Goal: Check status: Check status

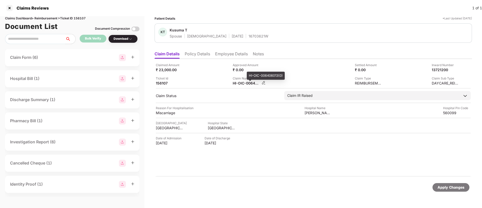
click at [241, 84] on div "HI-OIC-006406013(0)" at bounding box center [247, 83] width 28 height 5
copy div
click at [236, 81] on div "132752238" at bounding box center [247, 83] width 28 height 5
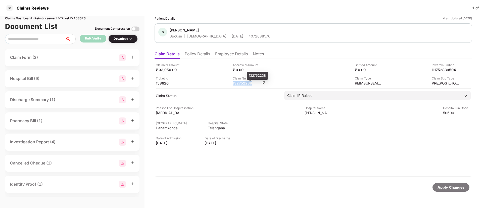
click at [236, 81] on div "132752238" at bounding box center [247, 83] width 28 height 5
copy div "132752238"
click at [199, 55] on li "Policy Details" at bounding box center [197, 54] width 25 height 7
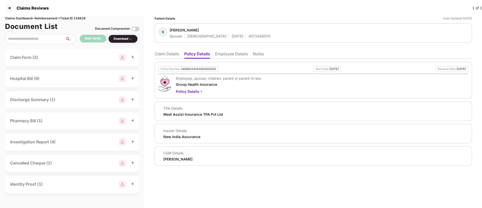
click at [163, 54] on li "Claim Details" at bounding box center [167, 54] width 25 height 7
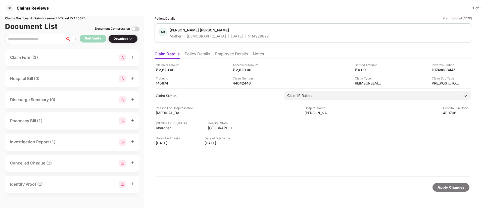
click at [193, 54] on li "Policy Details" at bounding box center [197, 54] width 25 height 7
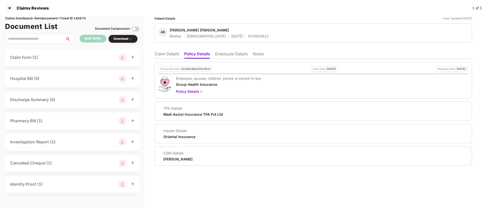
click at [170, 53] on li "Claim Details" at bounding box center [167, 54] width 25 height 7
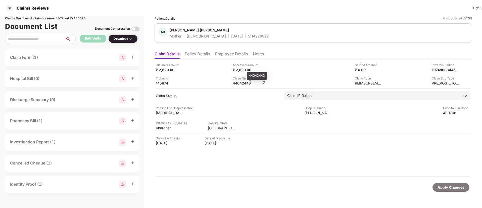
click at [235, 83] on div "44042443" at bounding box center [247, 83] width 28 height 5
copy div "44042443"
click at [237, 82] on div "HI-TAG-006469810(0)" at bounding box center [247, 83] width 28 height 5
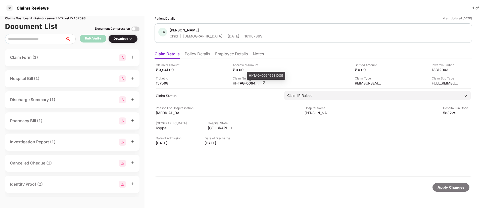
click at [237, 82] on div "HI-TAG-006469810(0)" at bounding box center [247, 83] width 28 height 5
copy div
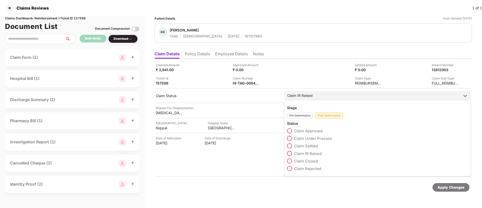
click at [291, 161] on span at bounding box center [289, 160] width 5 height 5
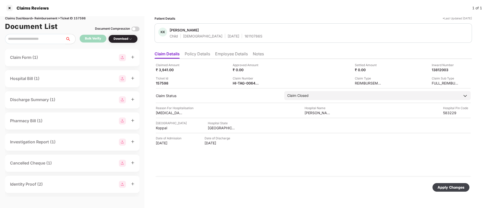
click at [447, 187] on div "Apply Changes" at bounding box center [451, 187] width 27 height 6
click at [188, 58] on li "Policy Details" at bounding box center [197, 54] width 25 height 7
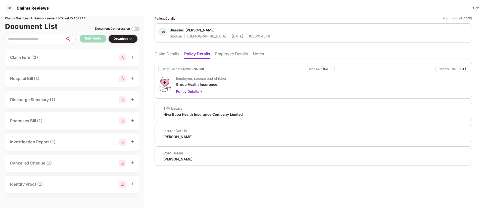
click at [237, 33] on span "Blessing [PERSON_NAME]" at bounding box center [220, 31] width 101 height 6
click at [249, 35] on div "1033054646" at bounding box center [260, 36] width 22 height 5
copy div "1033054646"
click at [156, 53] on li "Claim Details" at bounding box center [167, 54] width 25 height 7
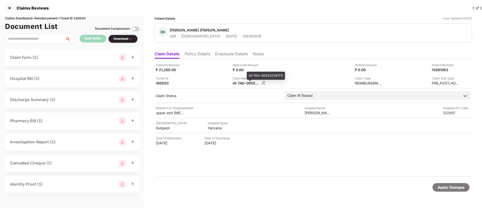
click at [245, 82] on div "HI-TAG-005532397(1)" at bounding box center [247, 83] width 28 height 5
copy div
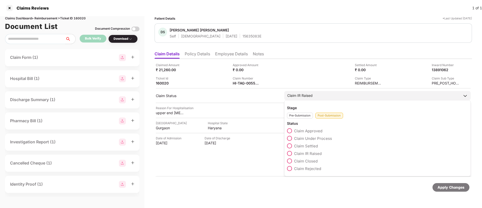
click at [291, 159] on span at bounding box center [289, 160] width 5 height 5
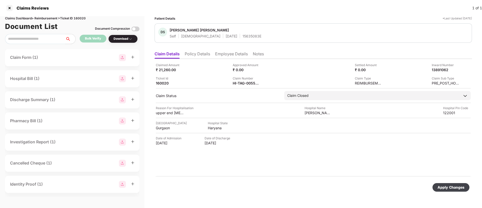
click at [444, 190] on div "Apply Changes" at bounding box center [451, 187] width 27 height 6
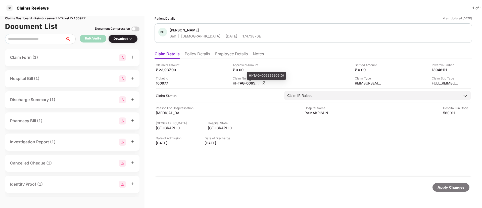
click at [236, 84] on div "HI-TAG-006529509(0)" at bounding box center [247, 83] width 28 height 5
copy div
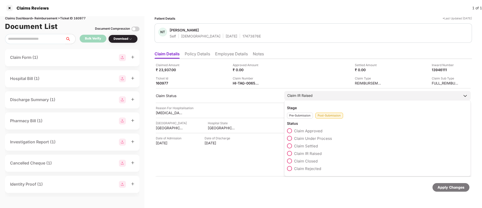
click at [288, 136] on label "Claim Under Process" at bounding box center [309, 138] width 45 height 5
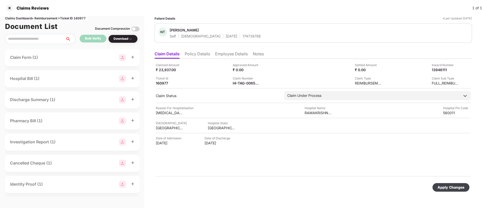
click at [447, 187] on div "Apply Changes" at bounding box center [451, 187] width 27 height 6
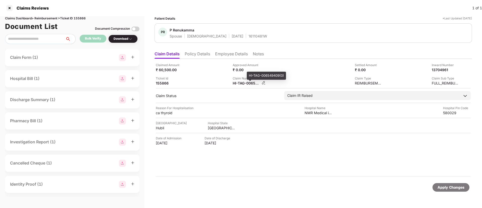
click at [243, 82] on div "HI-TAG-006549409(0)" at bounding box center [247, 83] width 28 height 5
copy div
click at [237, 84] on div "HI-TAG-006529537(0)" at bounding box center [247, 83] width 28 height 5
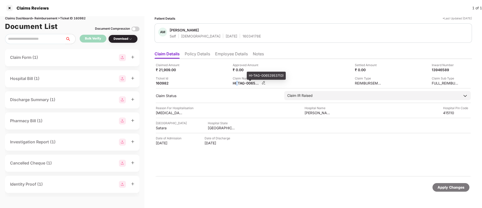
click at [237, 84] on div "HI-TAG-006529537(0)" at bounding box center [247, 83] width 28 height 5
copy div
click at [249, 85] on div "HI-TAG-006550230(0)" at bounding box center [247, 83] width 28 height 5
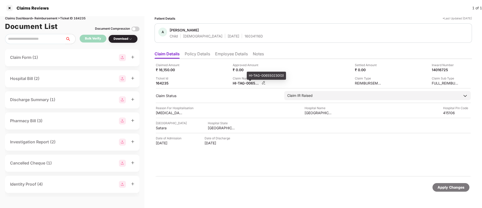
click at [249, 85] on div "HI-TAG-006550230(0)" at bounding box center [247, 83] width 28 height 5
copy div
click at [238, 81] on div "HI-OIC-006470379(1)" at bounding box center [247, 83] width 28 height 5
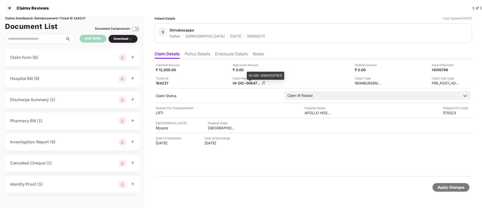
copy div
click at [201, 57] on li "Policy Details" at bounding box center [197, 54] width 25 height 7
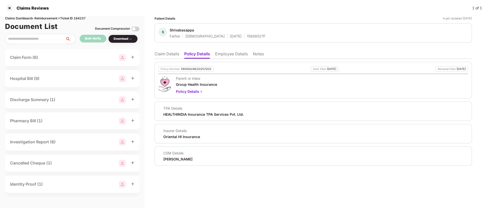
click at [170, 56] on li "Claim Details" at bounding box center [167, 54] width 25 height 7
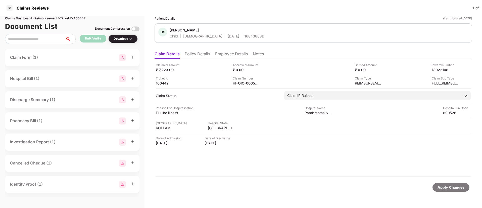
click at [237, 78] on div "Claim Number" at bounding box center [247, 78] width 28 height 5
click at [244, 84] on div "HI-OIC-006524992(0)" at bounding box center [247, 83] width 28 height 5
copy div
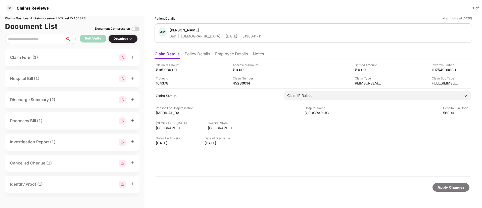
click at [199, 55] on li "Policy Details" at bounding box center [197, 54] width 25 height 7
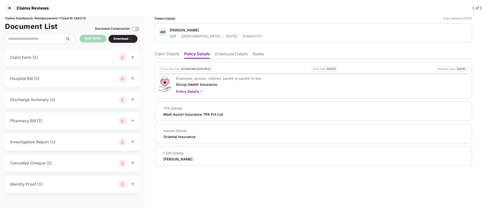
click at [173, 53] on li "Claim Details" at bounding box center [167, 54] width 25 height 7
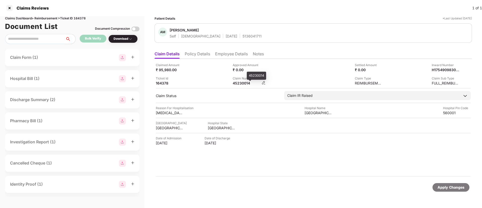
click at [242, 83] on div "45230014" at bounding box center [247, 83] width 28 height 5
copy div "45230014"
click at [194, 56] on li "Policy Details" at bounding box center [197, 54] width 25 height 7
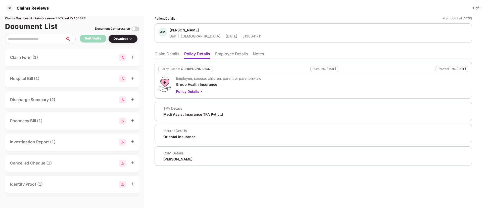
click at [226, 53] on li "Employee Details" at bounding box center [231, 54] width 33 height 7
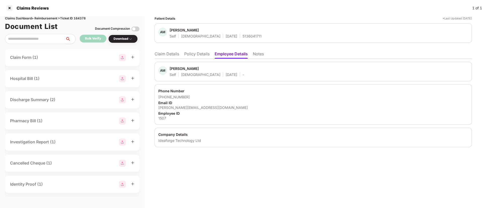
click at [167, 52] on li "Claim Details" at bounding box center [167, 54] width 25 height 7
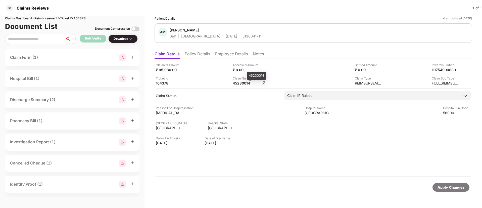
click at [241, 83] on div "45230014" at bounding box center [247, 83] width 28 height 5
copy div "45230014"
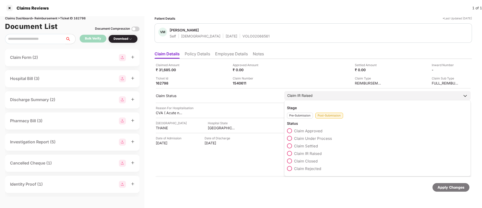
click at [290, 139] on span at bounding box center [289, 138] width 5 height 5
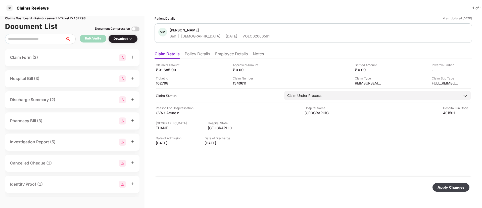
click at [443, 184] on div "Apply Changes" at bounding box center [451, 187] width 37 height 9
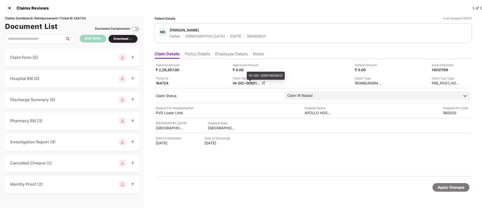
click at [238, 84] on div "HI-OIC-006519558(0)" at bounding box center [247, 83] width 28 height 5
copy div
click at [197, 56] on li "Policy Details" at bounding box center [197, 54] width 25 height 7
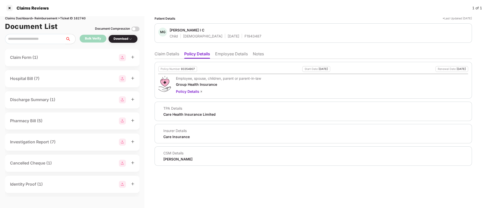
click at [170, 53] on li "Claim Details" at bounding box center [167, 54] width 25 height 7
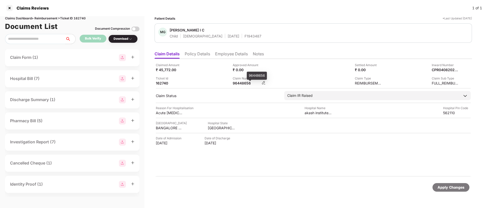
click at [235, 83] on div "96448656" at bounding box center [247, 83] width 28 height 5
click at [196, 55] on li "Policy Details" at bounding box center [197, 54] width 25 height 7
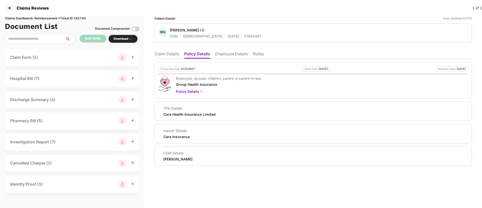
click at [183, 70] on div "93354907" at bounding box center [188, 68] width 14 height 3
copy div "93354907"
click at [245, 37] on div "F1943487" at bounding box center [253, 36] width 17 height 5
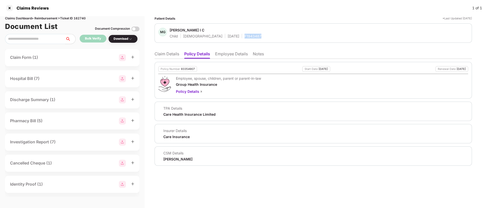
copy div "F1943487"
click at [171, 54] on li "Claim Details" at bounding box center [167, 54] width 25 height 7
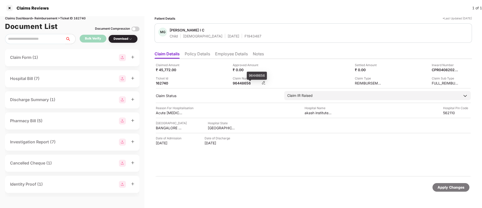
click at [238, 81] on div "96448656" at bounding box center [247, 83] width 28 height 5
copy div "96448656"
click at [199, 57] on li "Policy Details" at bounding box center [197, 54] width 25 height 7
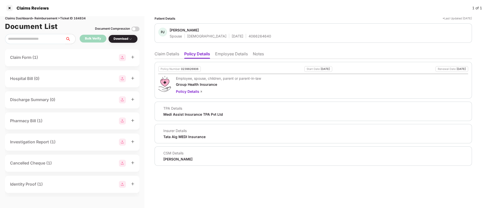
click at [164, 53] on li "Claim Details" at bounding box center [167, 54] width 25 height 7
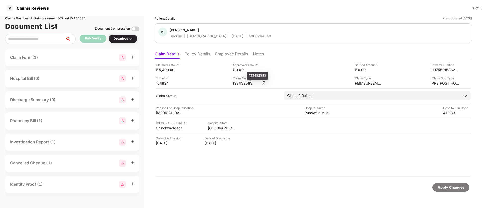
click at [240, 83] on div "133452585" at bounding box center [247, 83] width 28 height 5
copy div "133452585"
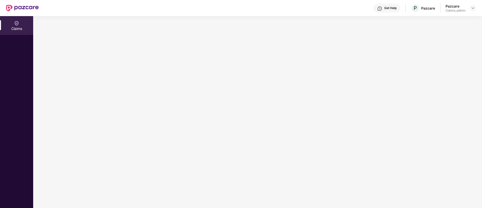
click at [350, 124] on div at bounding box center [257, 112] width 449 height 192
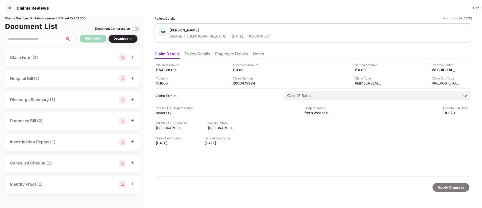
click at [200, 55] on li "Policy Details" at bounding box center [197, 54] width 25 height 7
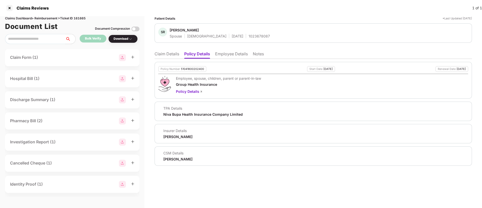
click at [176, 54] on li "Claim Details" at bounding box center [167, 54] width 25 height 7
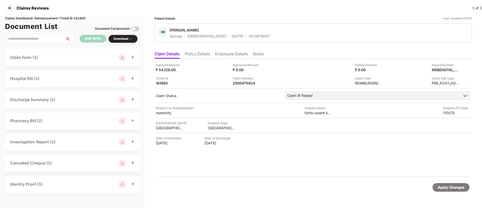
click at [249, 34] on div "1023678087" at bounding box center [259, 36] width 21 height 5
copy div "1023678087"
click at [196, 56] on li "Policy Details" at bounding box center [197, 54] width 25 height 7
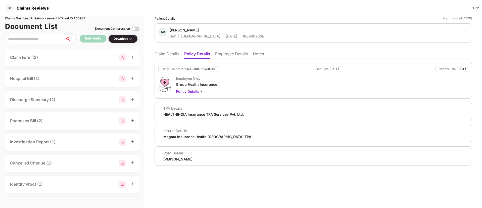
click at [168, 55] on li "Claim Details" at bounding box center [167, 54] width 25 height 7
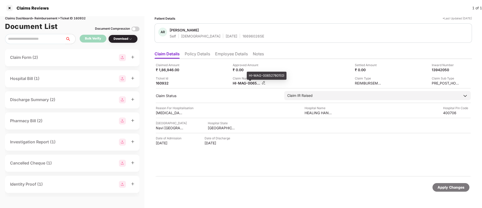
click at [242, 84] on div "HI-MAG-006527801(0)" at bounding box center [247, 83] width 28 height 5
copy div
click at [202, 58] on li "Policy Details" at bounding box center [197, 54] width 25 height 7
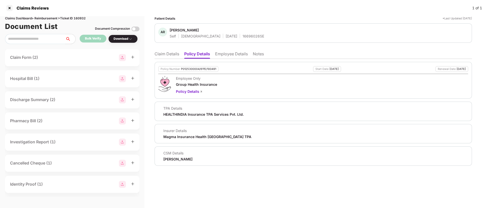
click at [173, 159] on div "Punith Arumugam" at bounding box center [177, 159] width 29 height 5
copy div "Punith Arumugam"
click at [167, 54] on li "Claim Details" at bounding box center [167, 54] width 25 height 7
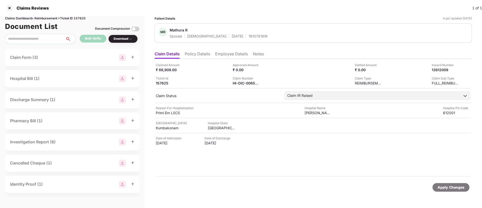
click at [223, 54] on li "Employee Details" at bounding box center [231, 54] width 33 height 7
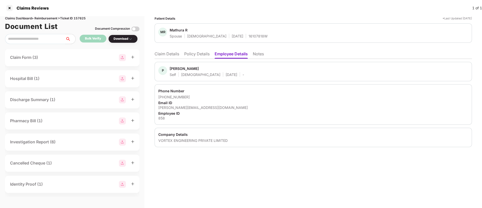
click at [167, 54] on li "Claim Details" at bounding box center [167, 54] width 25 height 7
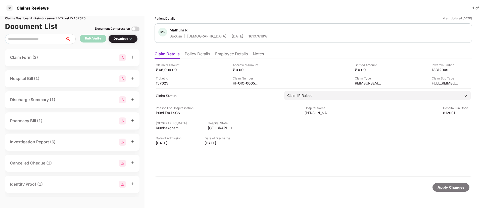
click at [198, 53] on li "Policy Details" at bounding box center [197, 54] width 25 height 7
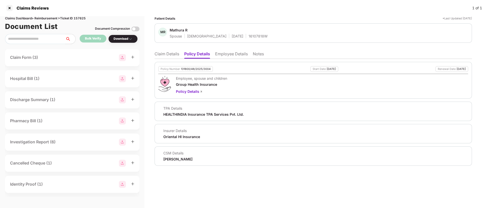
click at [226, 57] on li "Employee Details" at bounding box center [231, 54] width 33 height 7
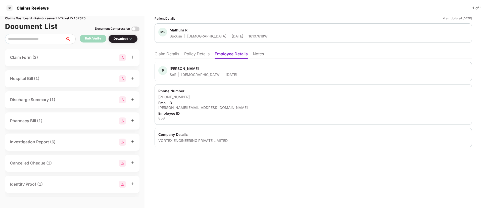
click at [169, 56] on li "Claim Details" at bounding box center [167, 54] width 25 height 7
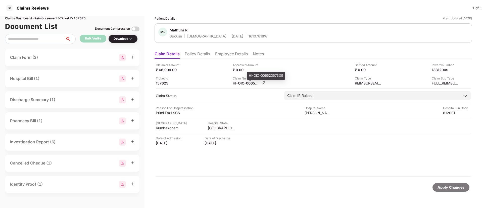
click at [239, 82] on div "HI-OIC-006523573(0)" at bounding box center [247, 83] width 28 height 5
copy div
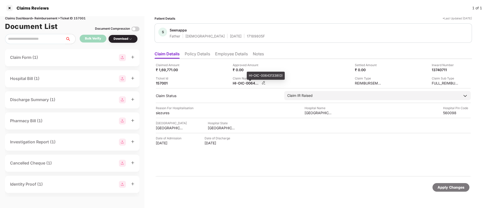
click at [244, 84] on div "HI-OIC-006431338(0)" at bounding box center [247, 83] width 28 height 5
copy div
click at [200, 58] on li "Policy Details" at bounding box center [197, 54] width 25 height 7
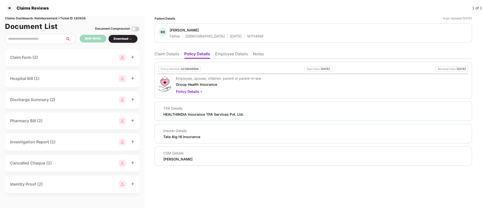
click at [214, 57] on ul "Claim Details Policy Details Employee Details Notes" at bounding box center [313, 54] width 317 height 10
click at [217, 56] on li "Employee Details" at bounding box center [231, 54] width 33 height 7
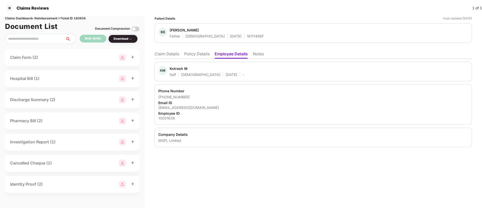
click at [162, 55] on li "Claim Details" at bounding box center [167, 54] width 25 height 7
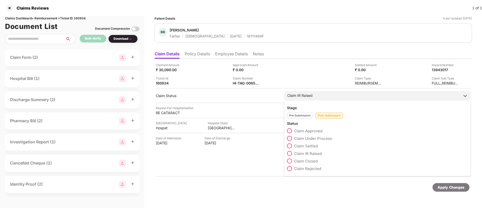
click at [291, 160] on span at bounding box center [289, 160] width 5 height 5
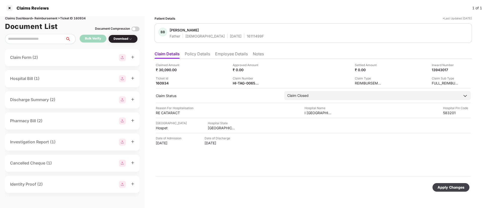
click at [448, 183] on div "Apply Changes" at bounding box center [451, 187] width 37 height 9
click at [248, 84] on div "HI-TAG-006550300(0)" at bounding box center [247, 83] width 28 height 5
copy div
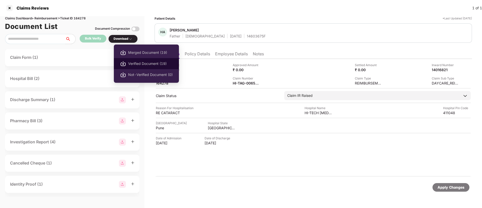
click at [149, 63] on span "Verified Document (19)" at bounding box center [150, 64] width 44 height 6
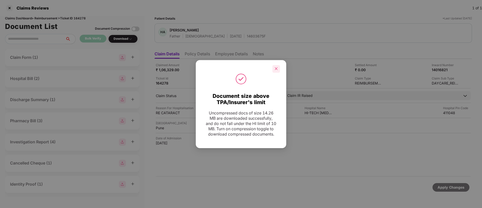
click at [275, 68] on div at bounding box center [276, 69] width 8 height 8
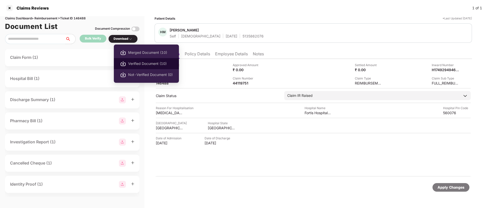
click at [147, 61] on span "Verified Document (10)" at bounding box center [150, 64] width 44 height 6
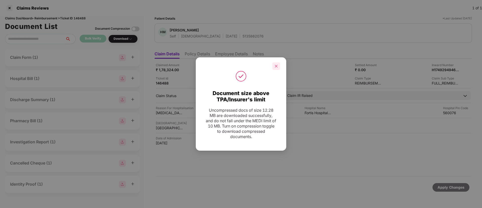
click at [275, 66] on icon "close" at bounding box center [276, 66] width 4 height 4
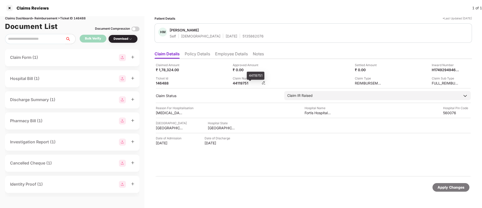
click at [237, 85] on div "44119751" at bounding box center [247, 83] width 28 height 5
copy div "44119751"
